Goal: Task Accomplishment & Management: Use online tool/utility

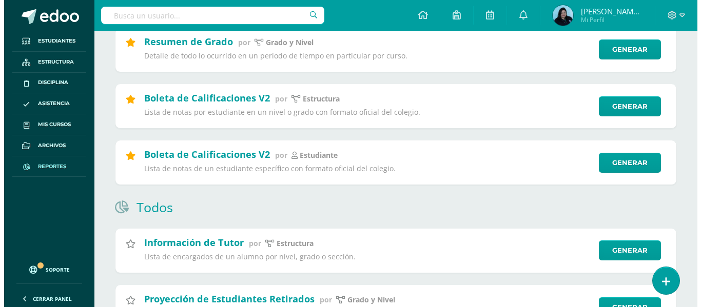
scroll to position [513, 0]
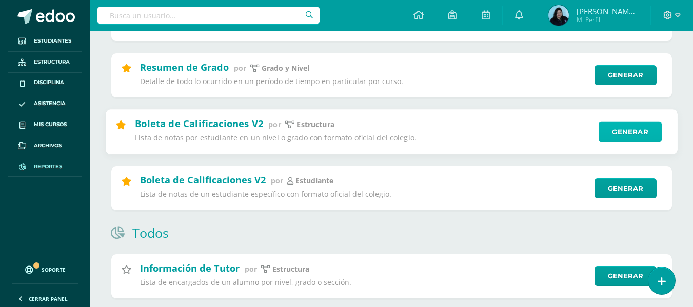
click at [616, 130] on link "Generar" at bounding box center [630, 132] width 63 height 21
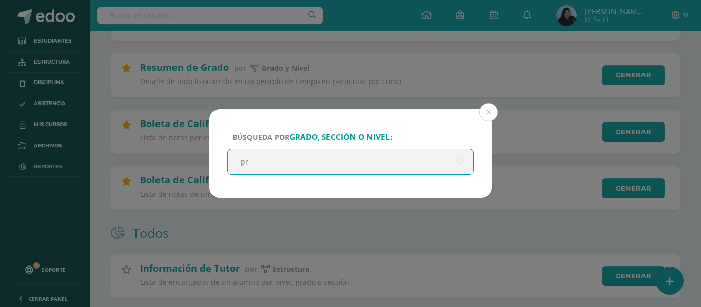
type input "pre"
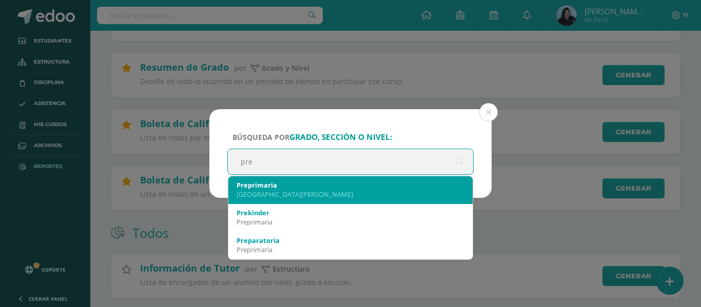
click at [278, 185] on div "Preprimaria" at bounding box center [351, 185] width 228 height 9
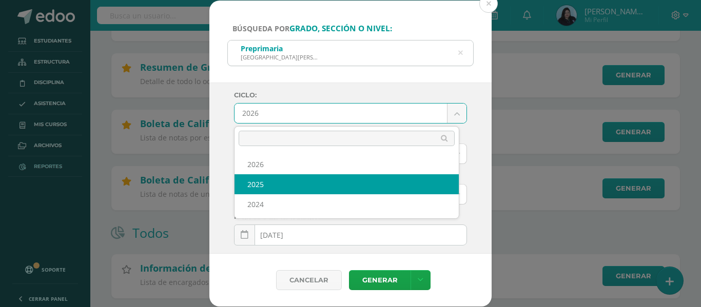
select select "2"
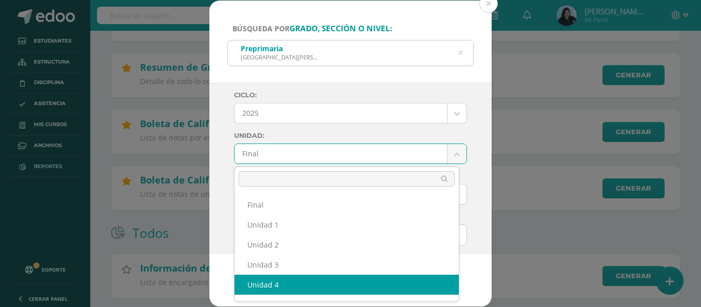
select select "Unidad 4"
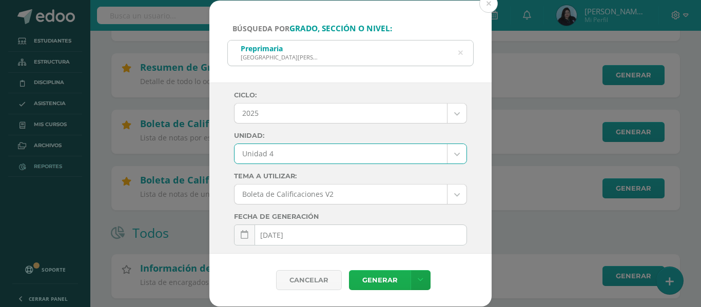
click at [379, 279] on link "Generar" at bounding box center [380, 280] width 62 height 20
